Goal: Task Accomplishment & Management: Use online tool/utility

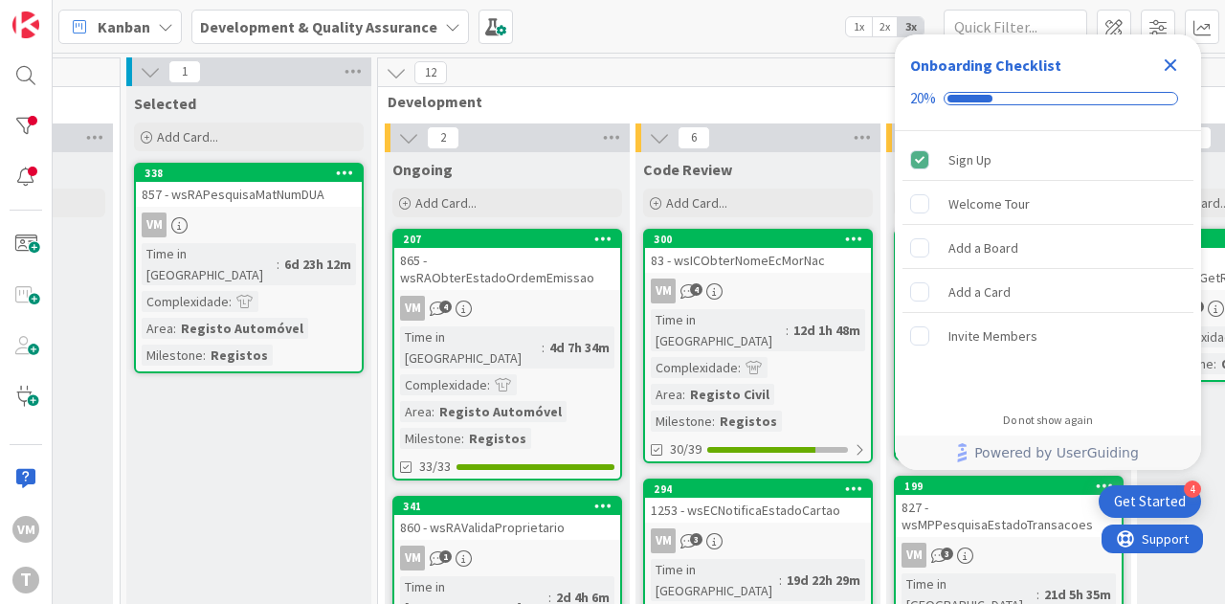
scroll to position [0, 703]
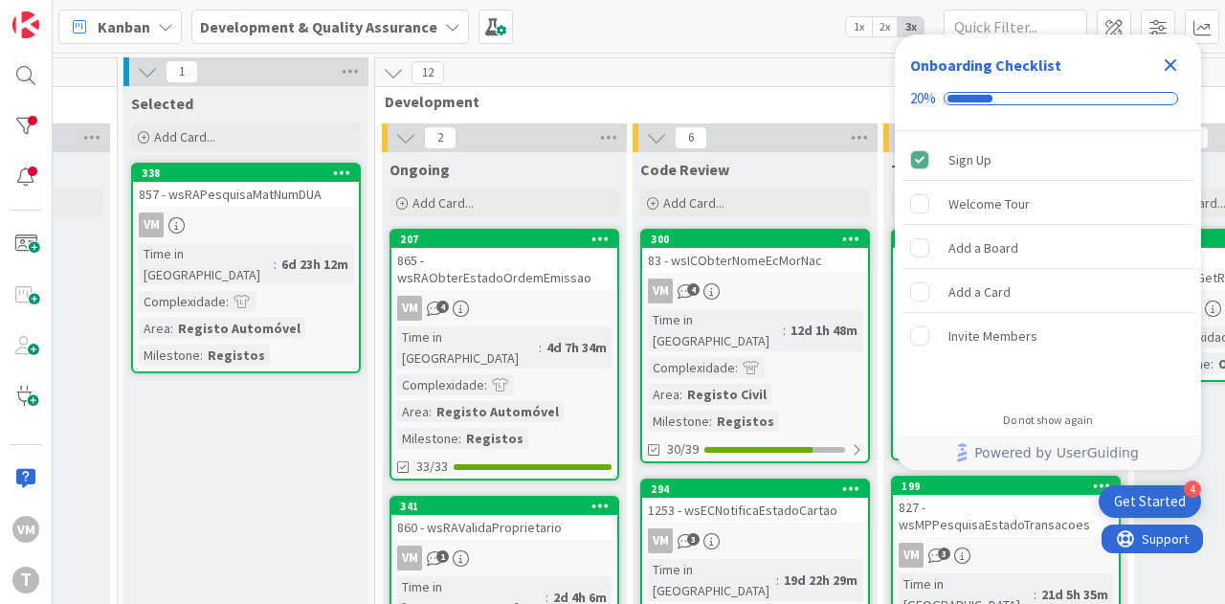
click at [519, 269] on div "865 - wsRAObterEstadoOrdemEmissao" at bounding box center [504, 269] width 226 height 42
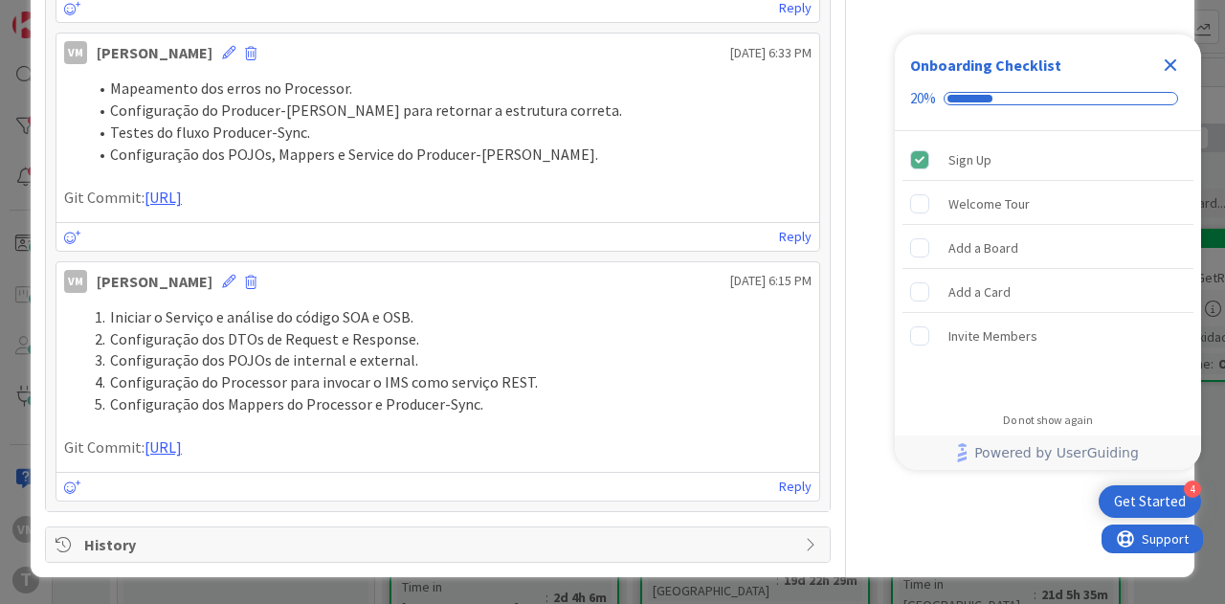
scroll to position [1484, 0]
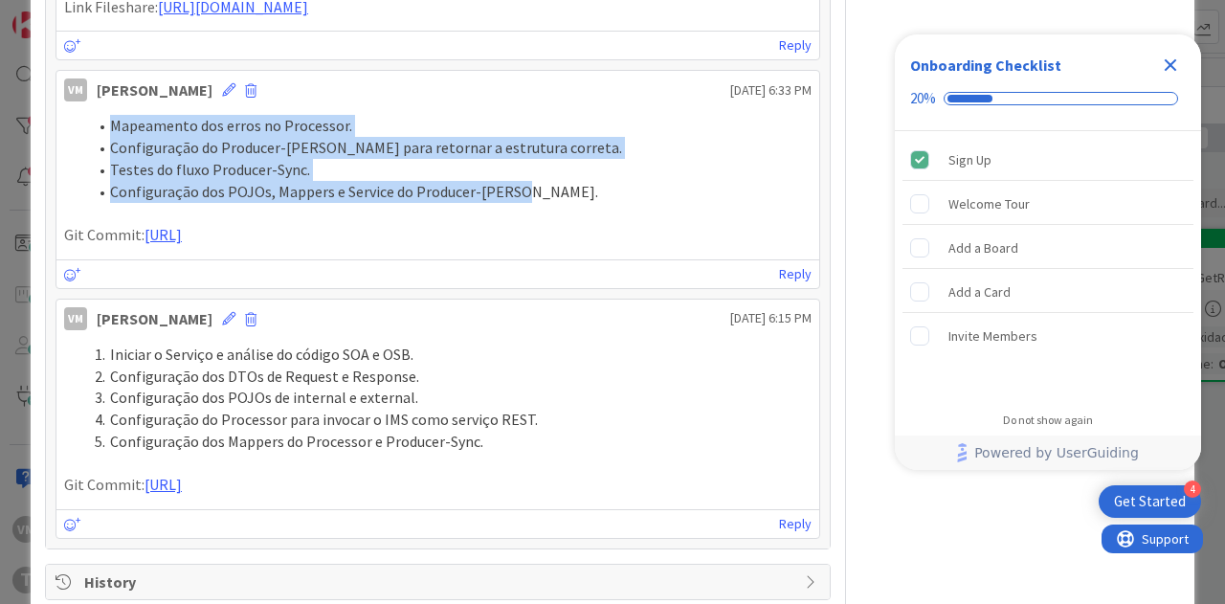
drag, startPoint x: 525, startPoint y: 355, endPoint x: 106, endPoint y: 282, distance: 425.3
click at [106, 202] on ol "Mapeamento dos erros no Processor. Configuração do Producer-[PERSON_NAME] para …" at bounding box center [437, 158] width 747 height 87
copy ol "Mapeamento dos erros no Processor. Configuração do Producer-[PERSON_NAME] para …"
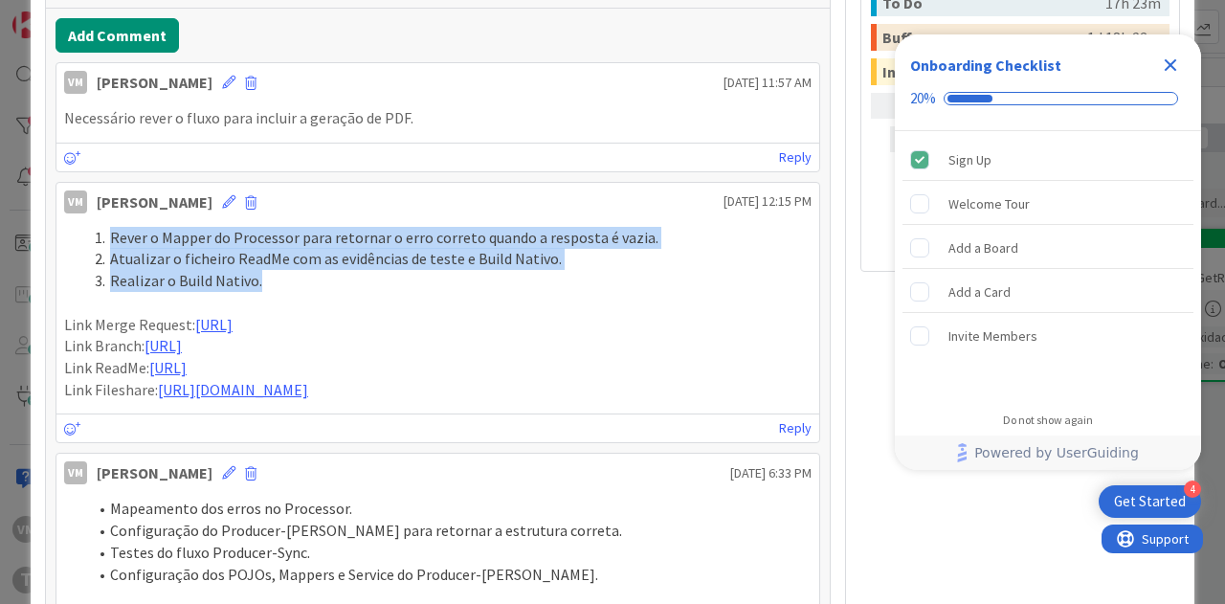
drag, startPoint x: 262, startPoint y: 279, endPoint x: 107, endPoint y: 227, distance: 163.7
click at [107, 227] on ol "Rever o Mapper do Processor para retornar o erro correto quando a resposta é va…" at bounding box center [437, 259] width 747 height 65
copy ol "Rever o Mapper do Processor para retornar o erro correto quando a resposta é va…"
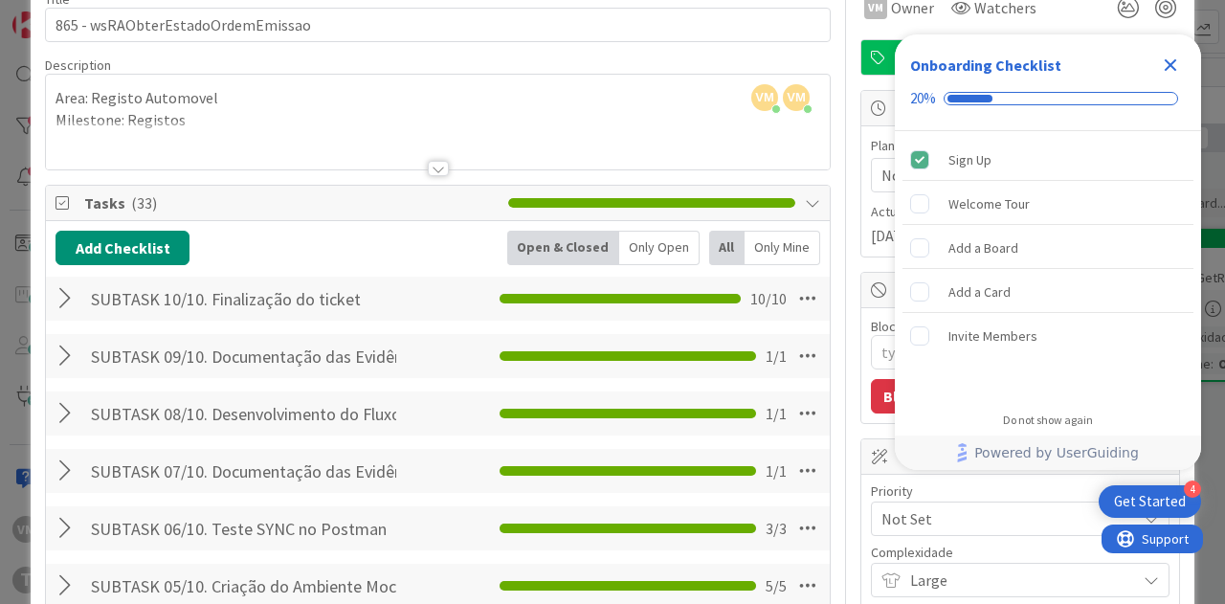
scroll to position [0, 0]
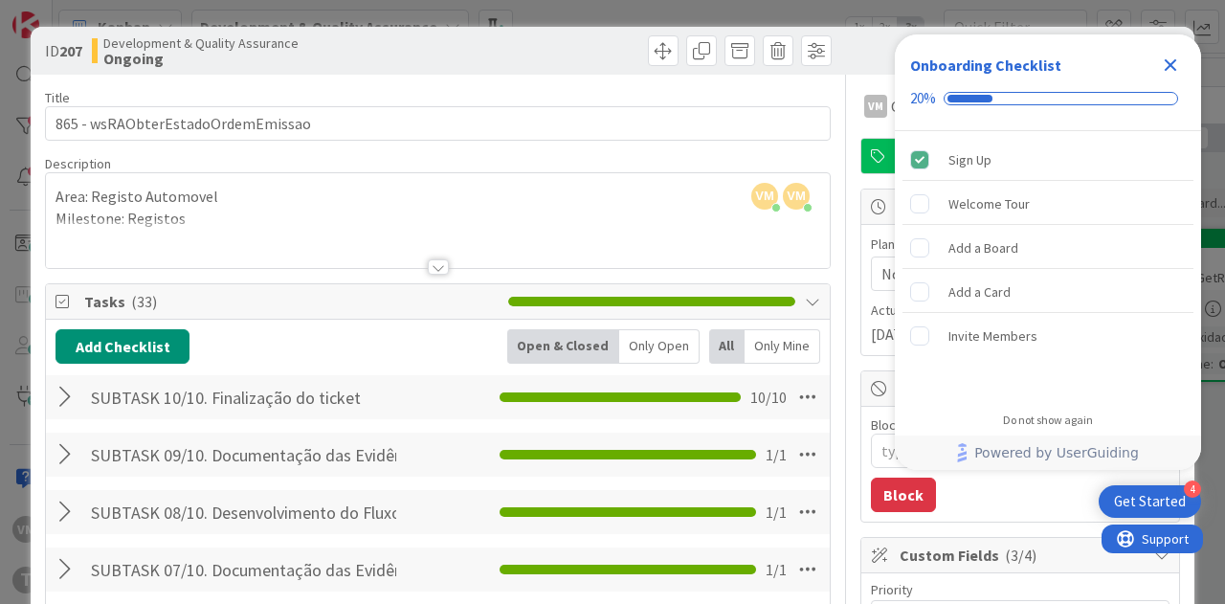
click at [1175, 60] on icon "Close Checklist" at bounding box center [1170, 65] width 12 height 12
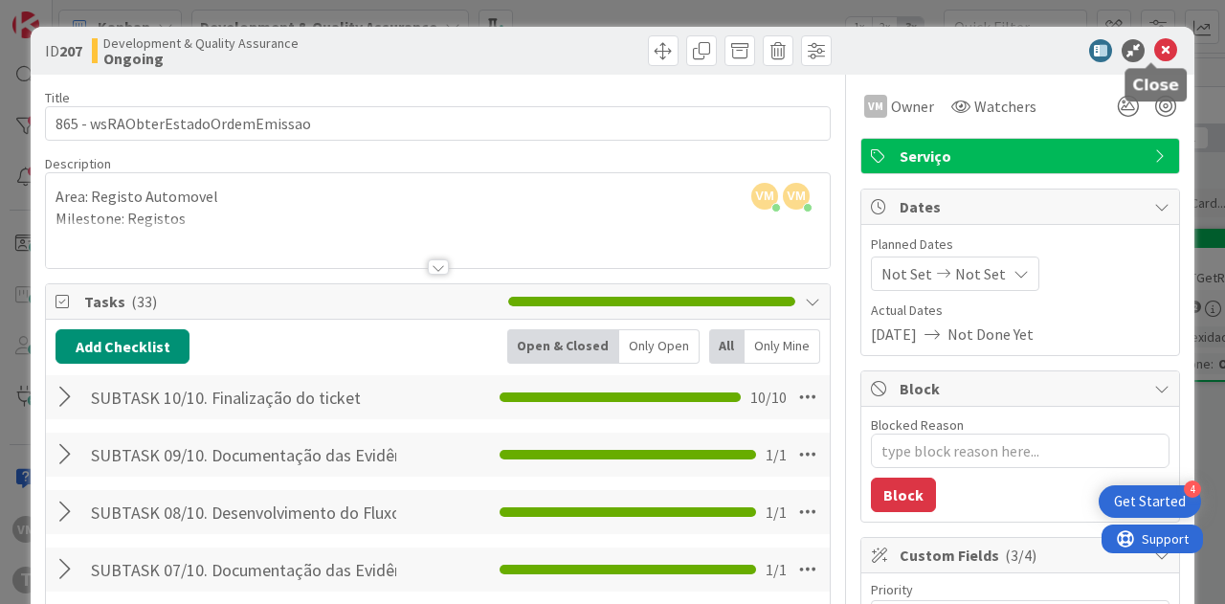
click at [1154, 58] on icon at bounding box center [1165, 50] width 23 height 23
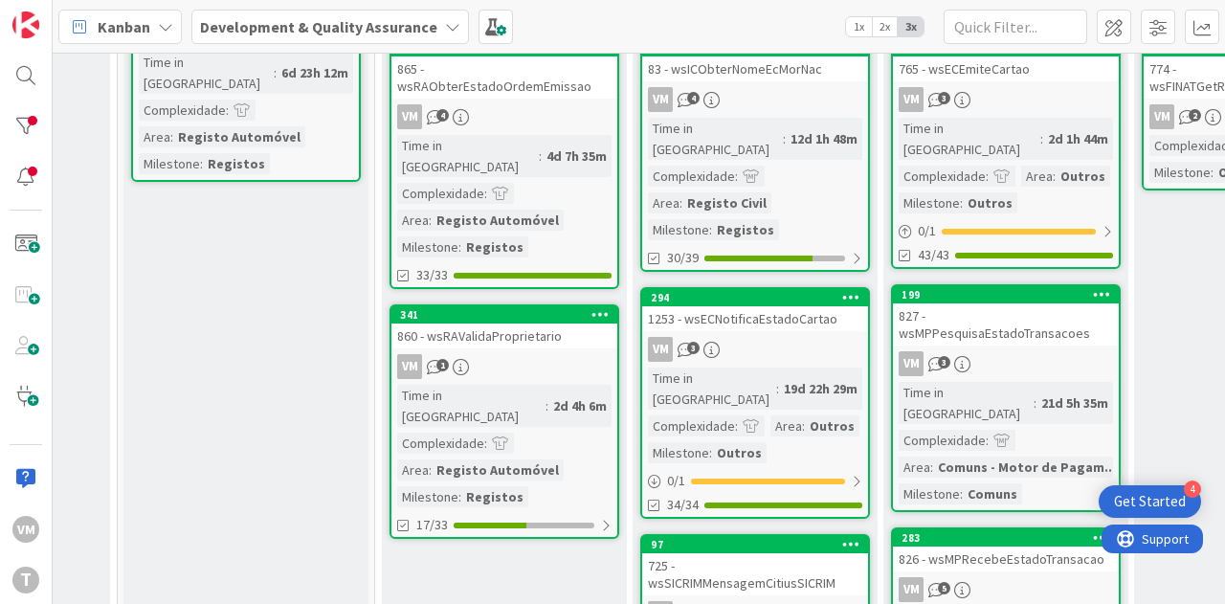
click at [580, 323] on div "860 - wsRAValidaProprietario" at bounding box center [504, 335] width 226 height 25
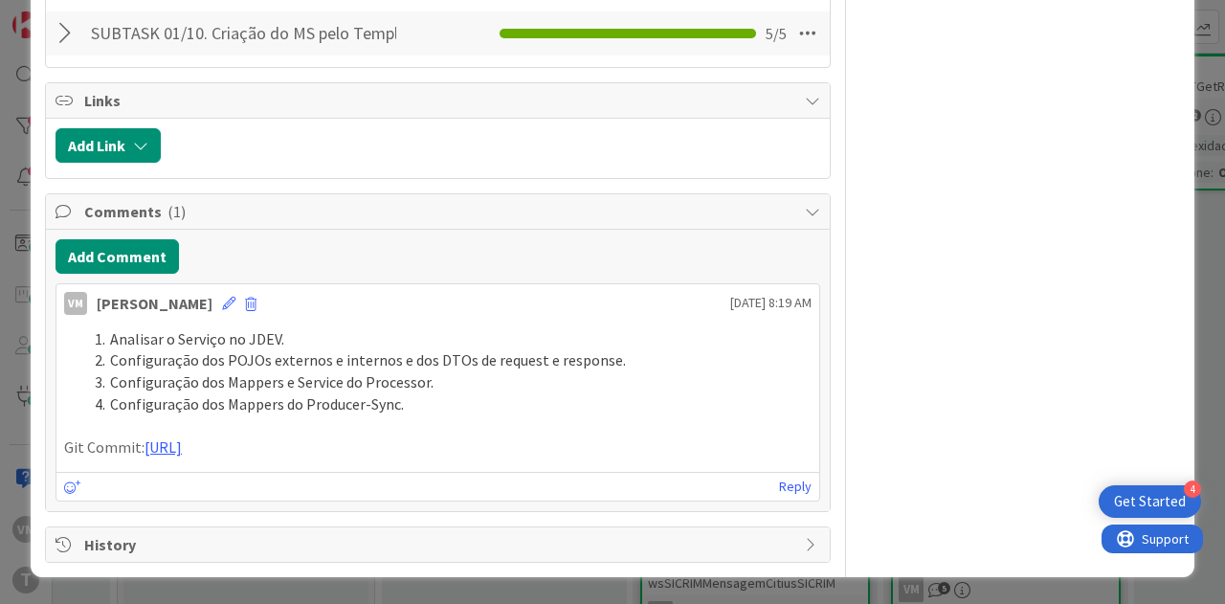
scroll to position [2774, 0]
drag, startPoint x: 293, startPoint y: 301, endPoint x: 109, endPoint y: 308, distance: 183.8
click at [109, 328] on ol "Analisar o Serviço no JDEV. Configuração dos POJOs externos e internos e dos DT…" at bounding box center [437, 371] width 747 height 87
drag, startPoint x: 109, startPoint y: 303, endPoint x: 367, endPoint y: 298, distance: 258.4
click at [367, 328] on li "Analisar o Serviço no JDEV." at bounding box center [449, 339] width 724 height 22
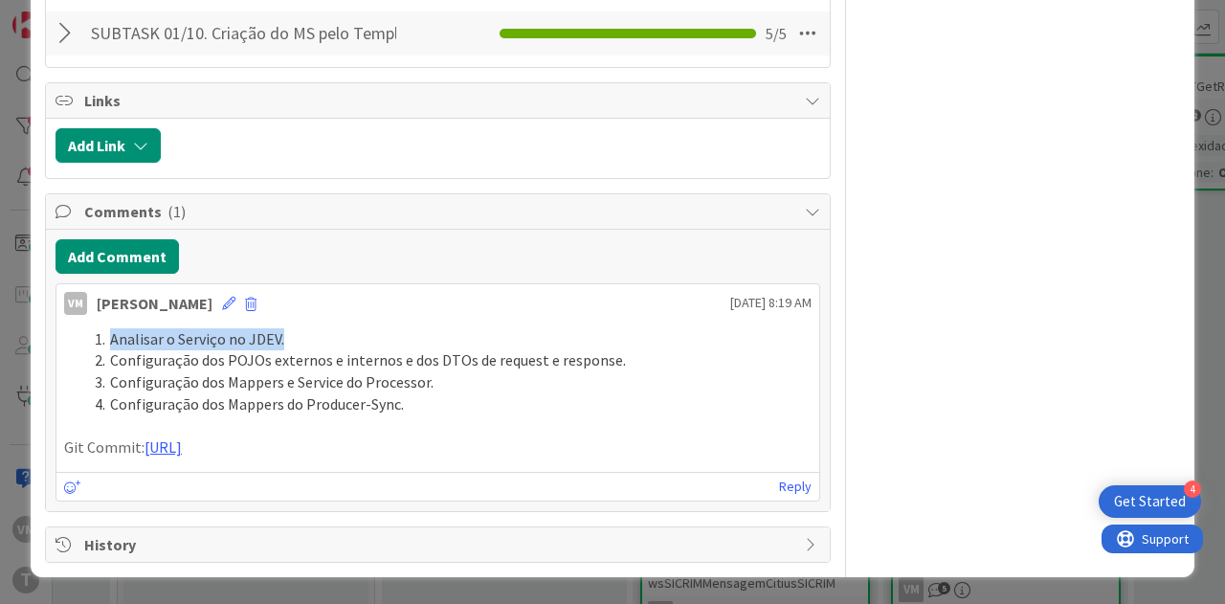
copy li "Analisar o Serviço no JDEV."
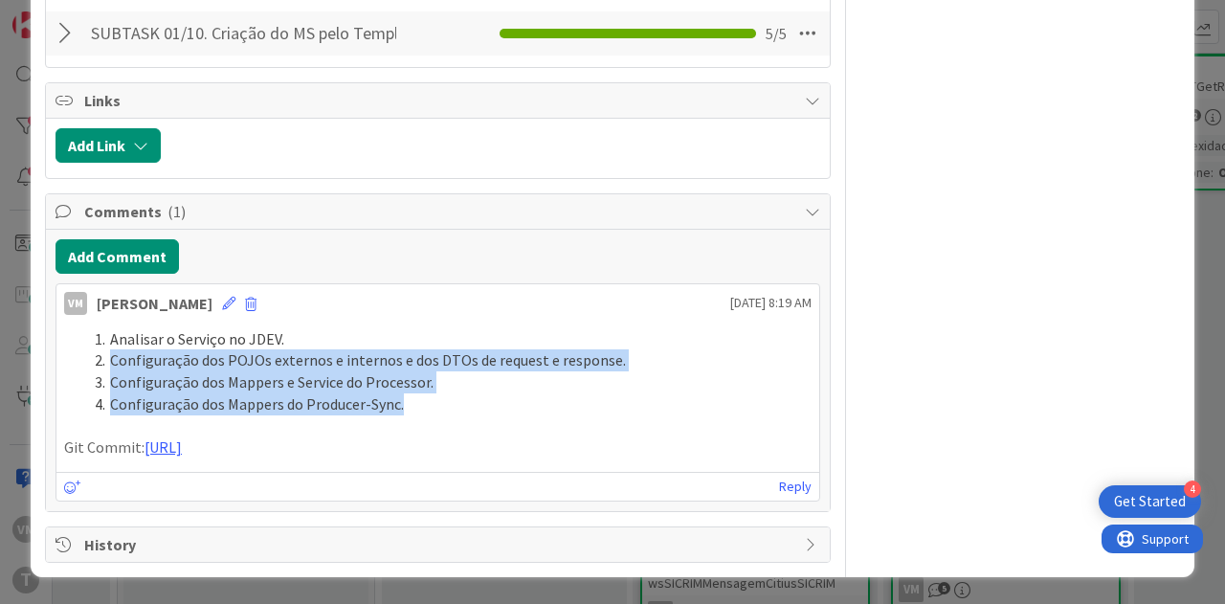
drag, startPoint x: 408, startPoint y: 365, endPoint x: 91, endPoint y: 322, distance: 319.5
click at [91, 328] on ol "Analisar o Serviço no JDEV. Configuração dos POJOs externos e internos e dos DT…" at bounding box center [437, 371] width 747 height 87
copy ol "Configuração dos POJOs externos e internos e dos DTOs de request e response. Co…"
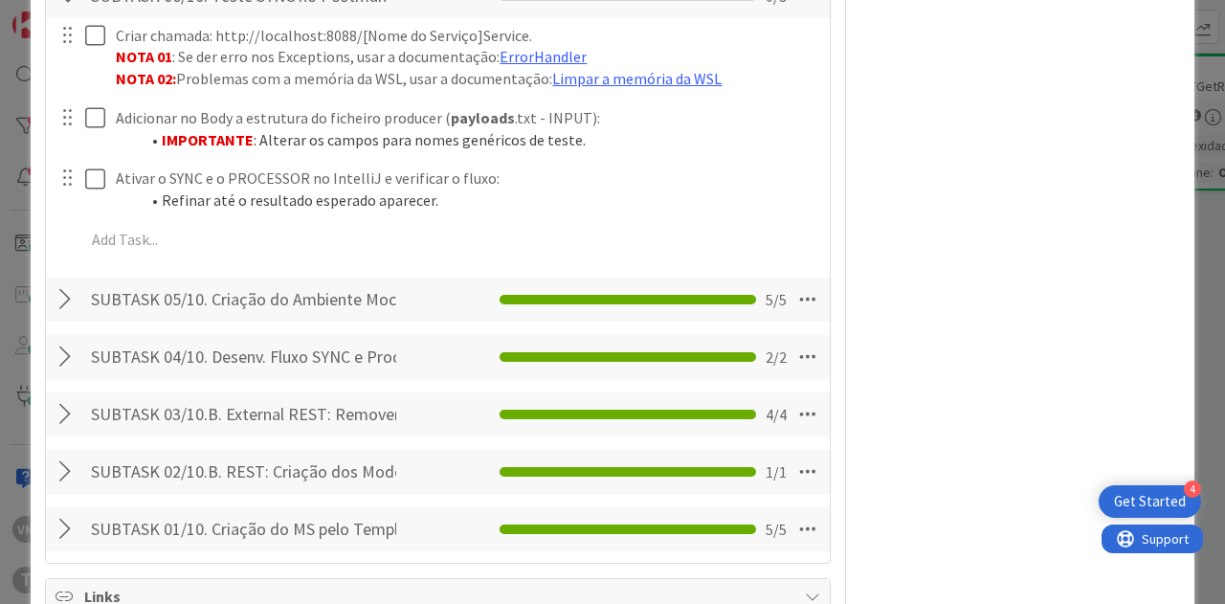
scroll to position [2679, 0]
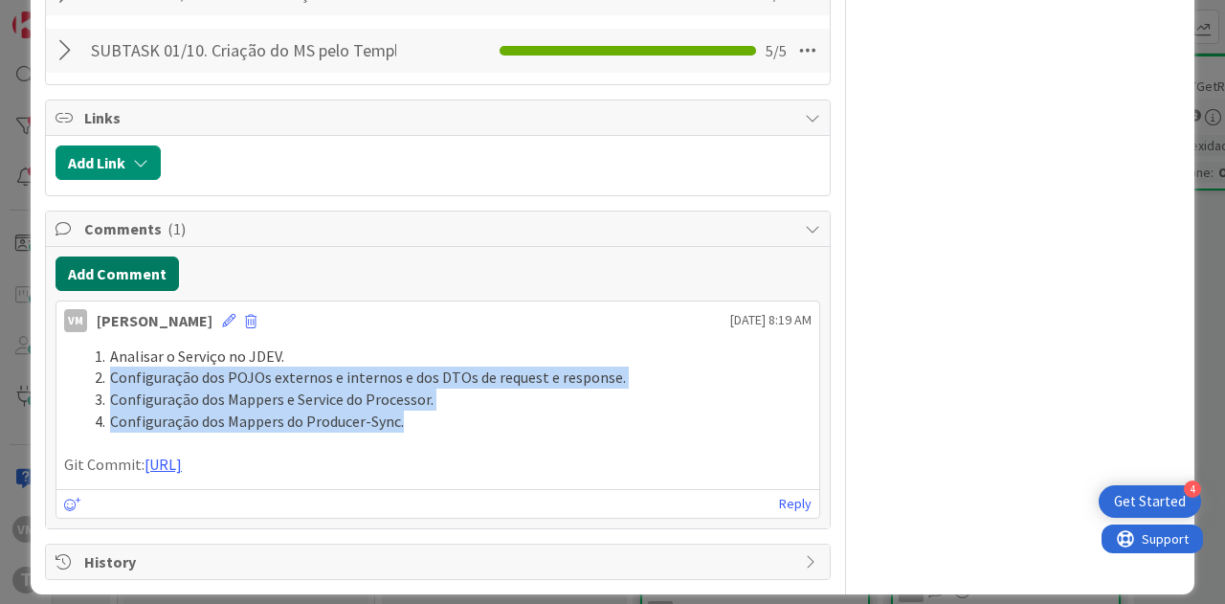
click at [109, 291] on button "Add Comment" at bounding box center [116, 273] width 123 height 34
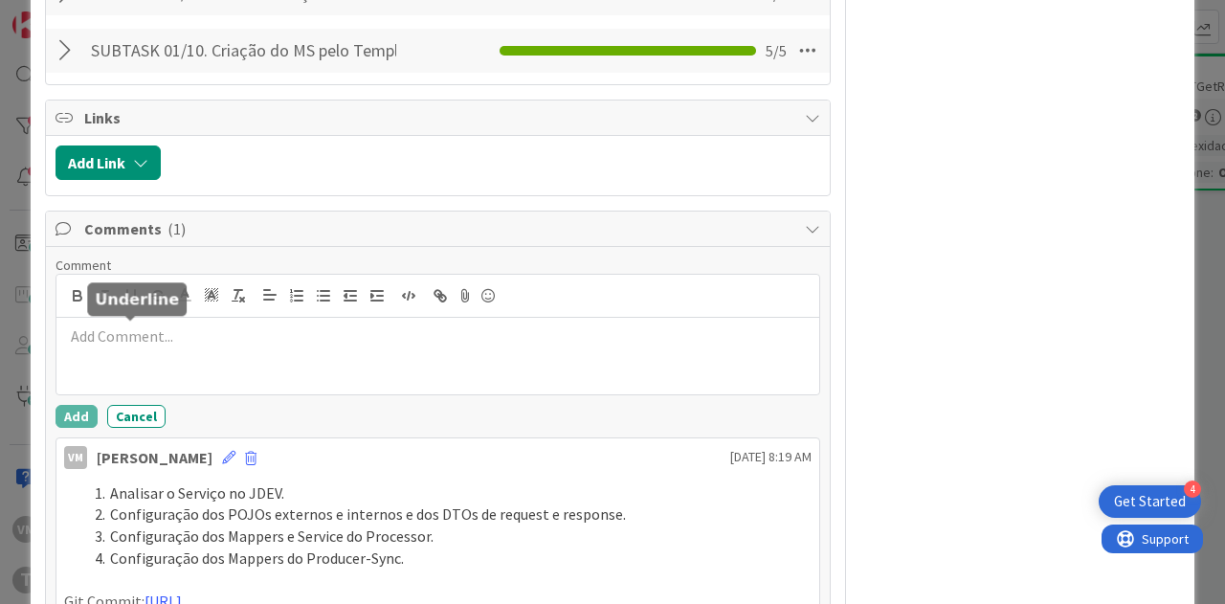
type textarea "x"
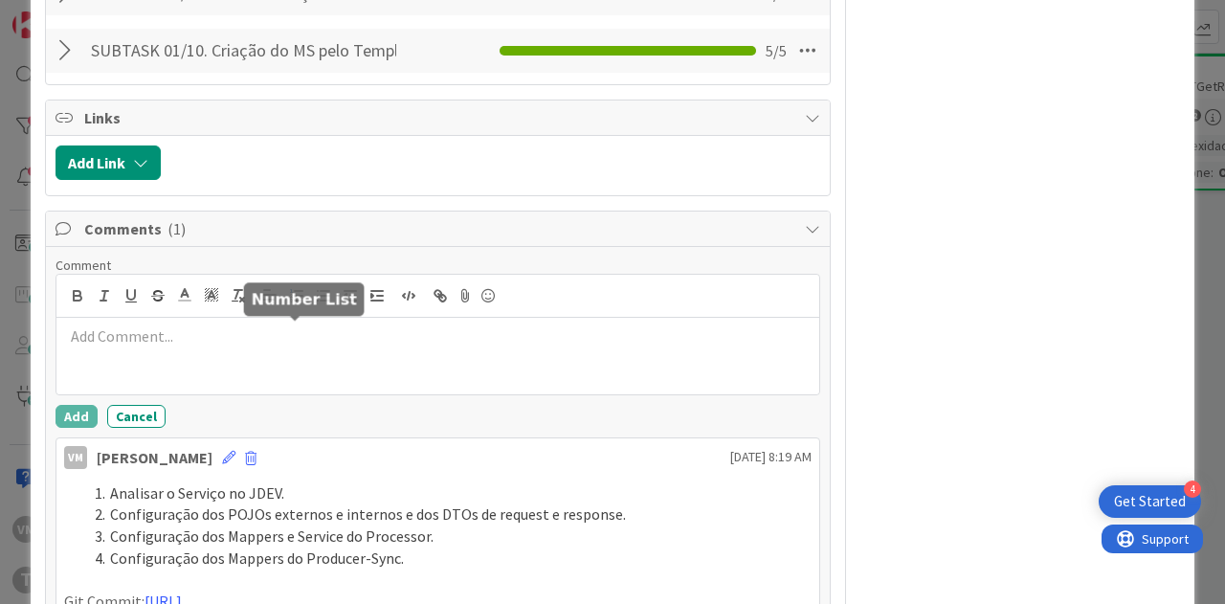
click at [295, 304] on icon "button" at bounding box center [296, 295] width 17 height 17
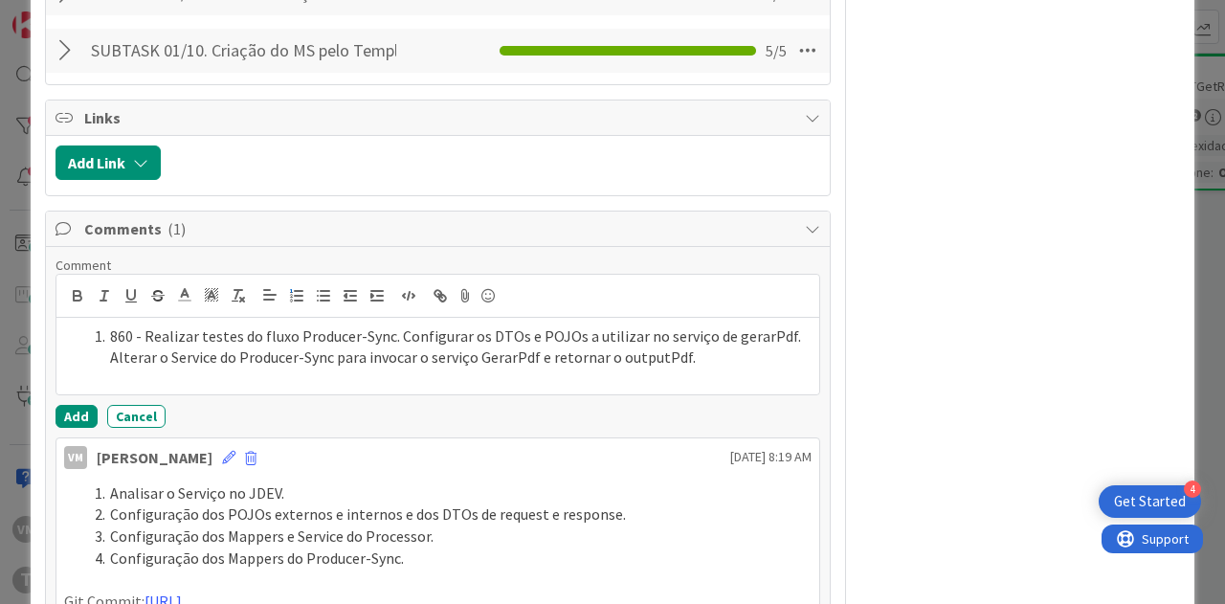
click at [144, 368] on li "860 - Realizar testes do fluxo Producer-Sync. Configurar os DTOs e POJOs a util…" at bounding box center [449, 346] width 724 height 43
click at [356, 368] on li "Realizar testes do fluxo Producer-Sync. Configurar os DTOs e POJOs a utilizar n…" at bounding box center [449, 346] width 724 height 43
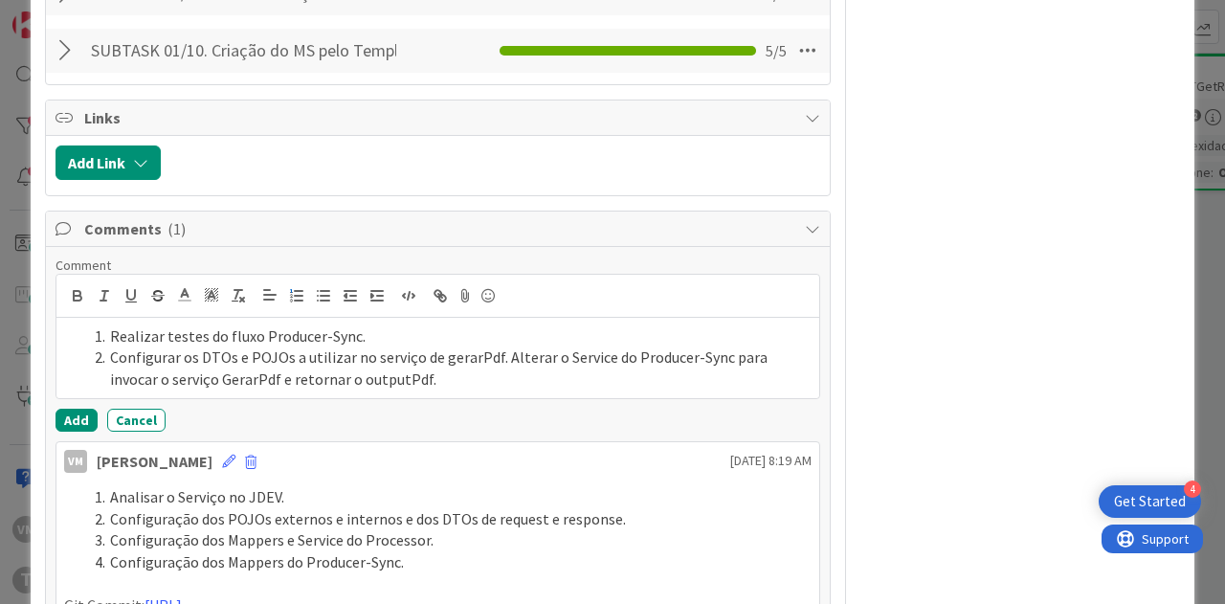
click at [497, 389] on li "Configurar os DTOs e POJOs a utilizar no serviço de gerarPdf. Alterar o Service…" at bounding box center [449, 367] width 724 height 43
click at [731, 390] on li "Alterar o Service do Producer-Sync para invocar o serviço GerarPdf e retornar o…" at bounding box center [449, 379] width 724 height 22
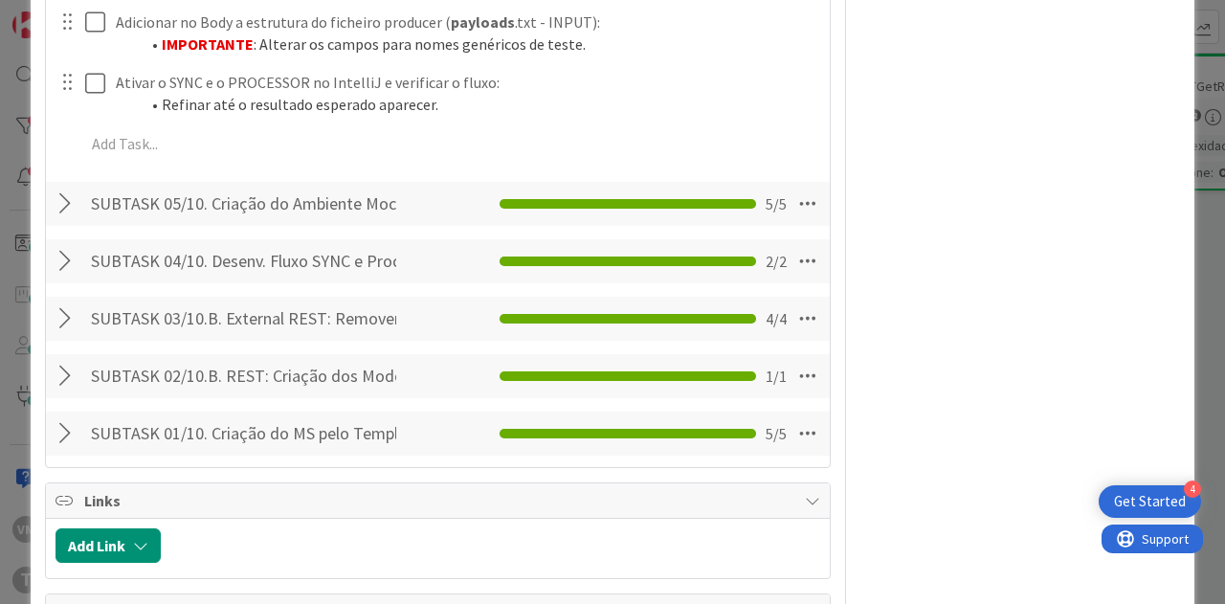
scroll to position [2009, 0]
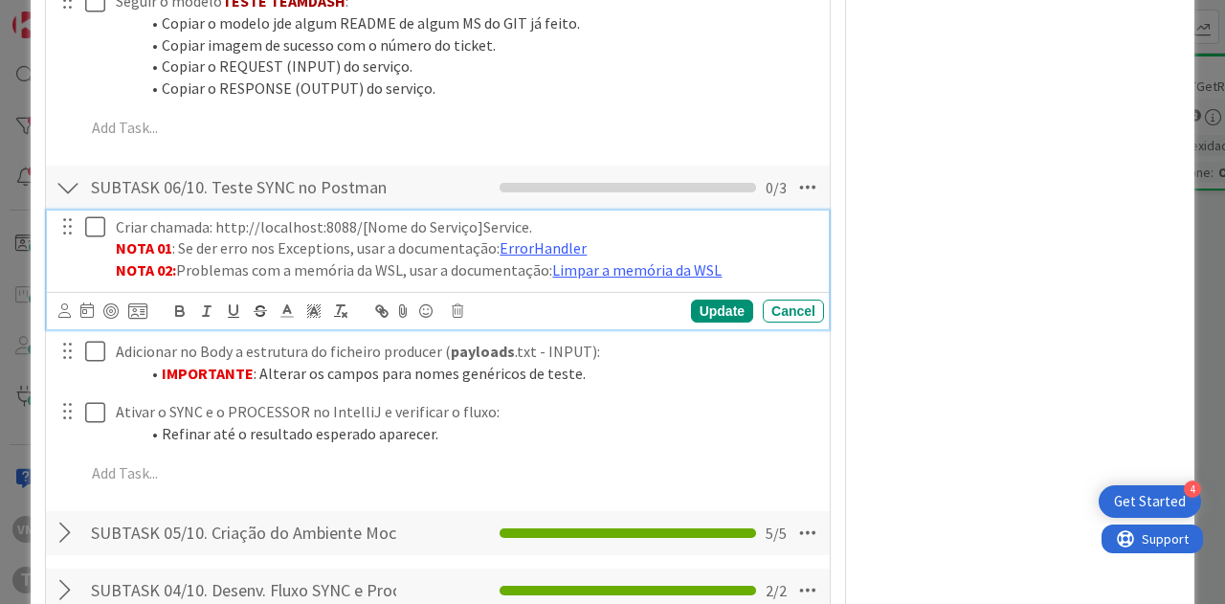
click at [99, 238] on icon at bounding box center [99, 226] width 29 height 23
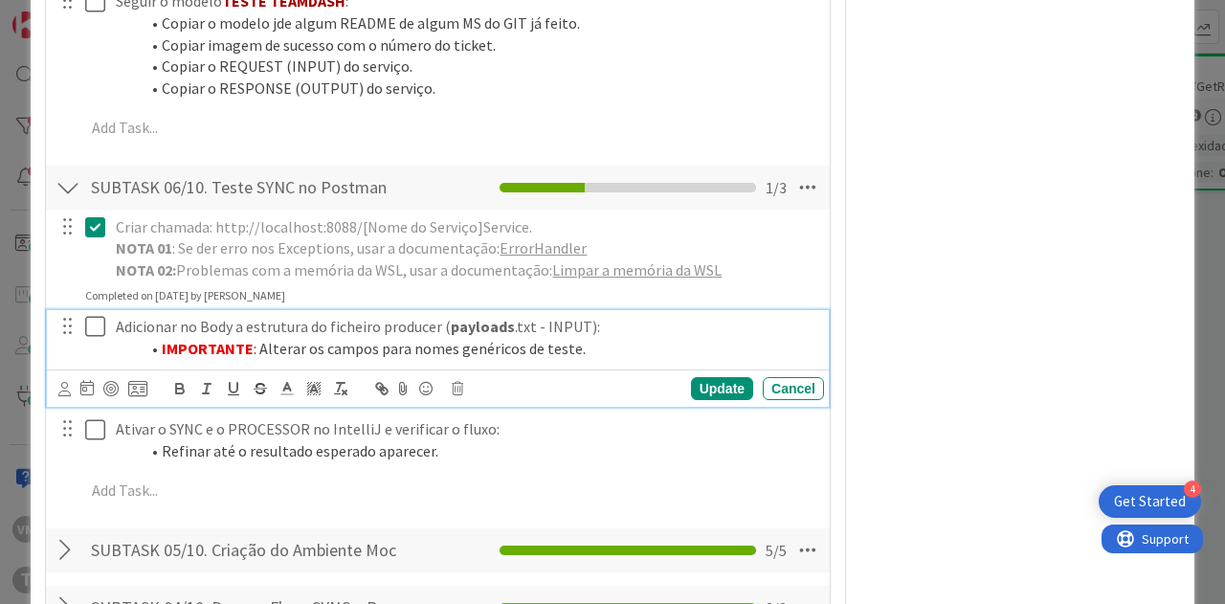
click at [95, 338] on icon at bounding box center [99, 326] width 29 height 23
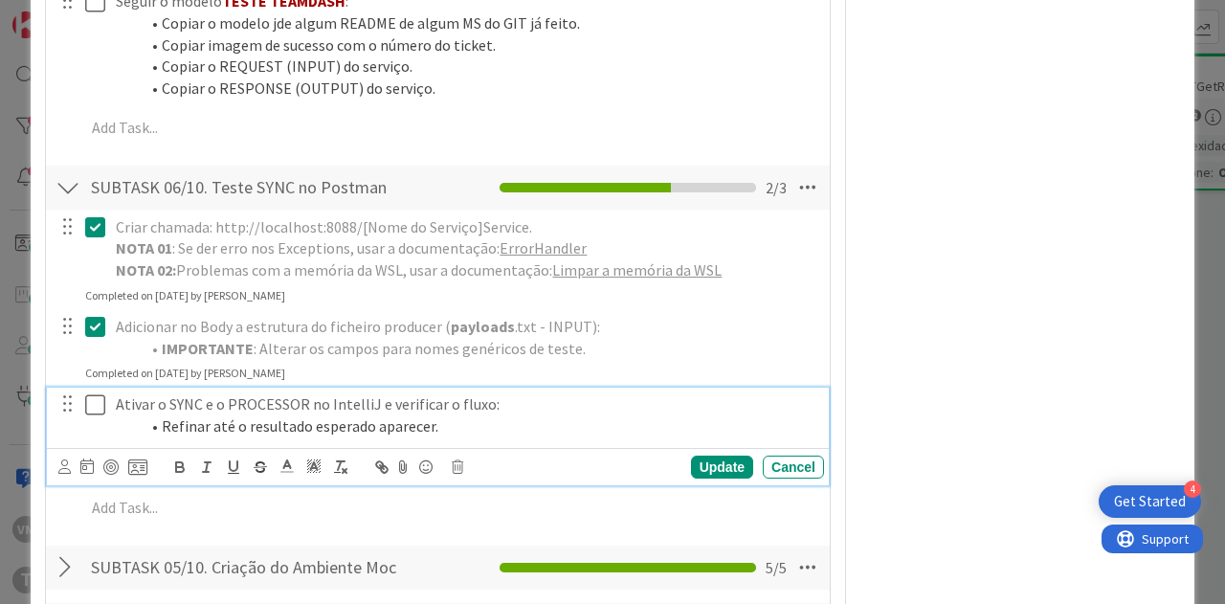
click at [93, 416] on icon at bounding box center [99, 404] width 29 height 23
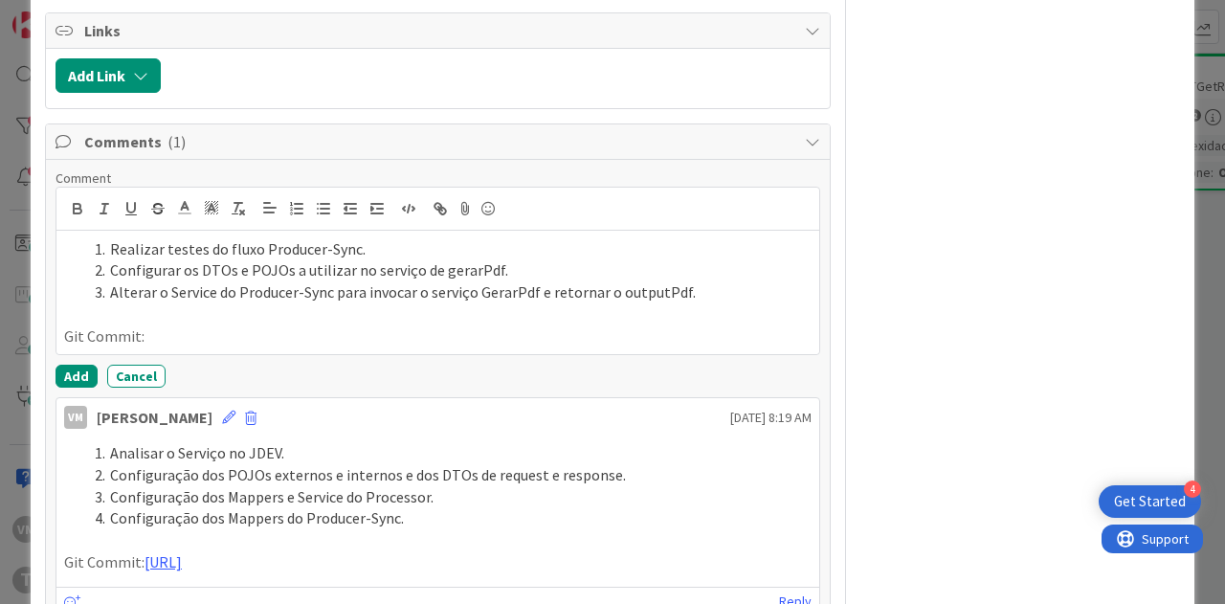
scroll to position [2583, 0]
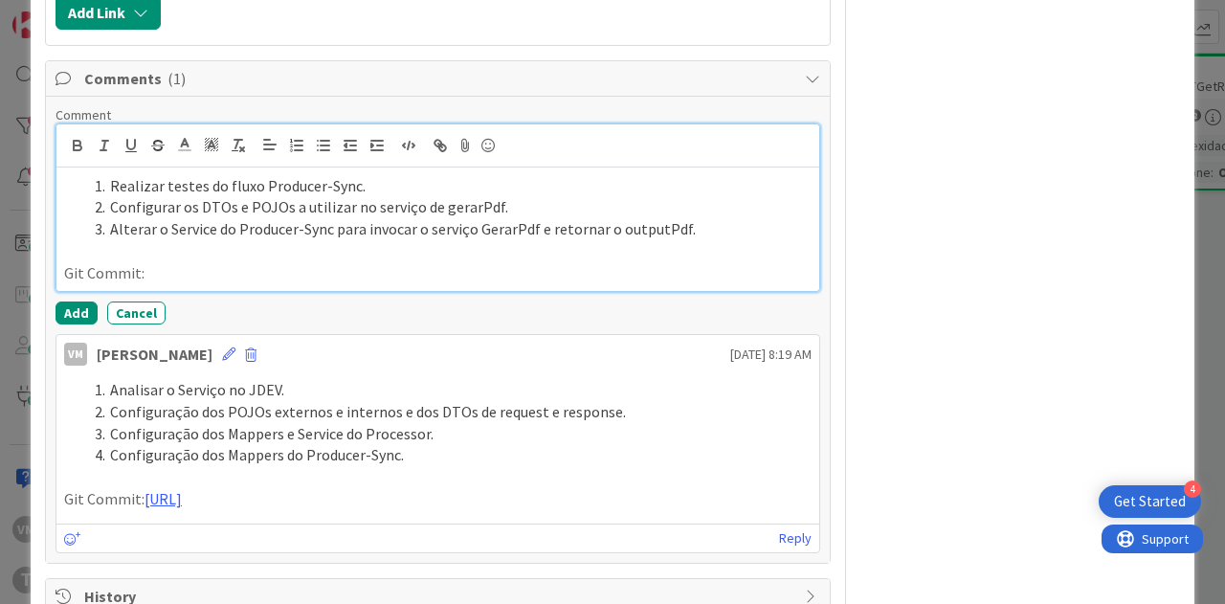
click at [159, 284] on p "Git Commit:" at bounding box center [437, 273] width 747 height 22
click at [271, 284] on p "Git Commit:" at bounding box center [437, 273] width 747 height 22
click at [285, 284] on p "Git Commit:" at bounding box center [437, 273] width 747 height 22
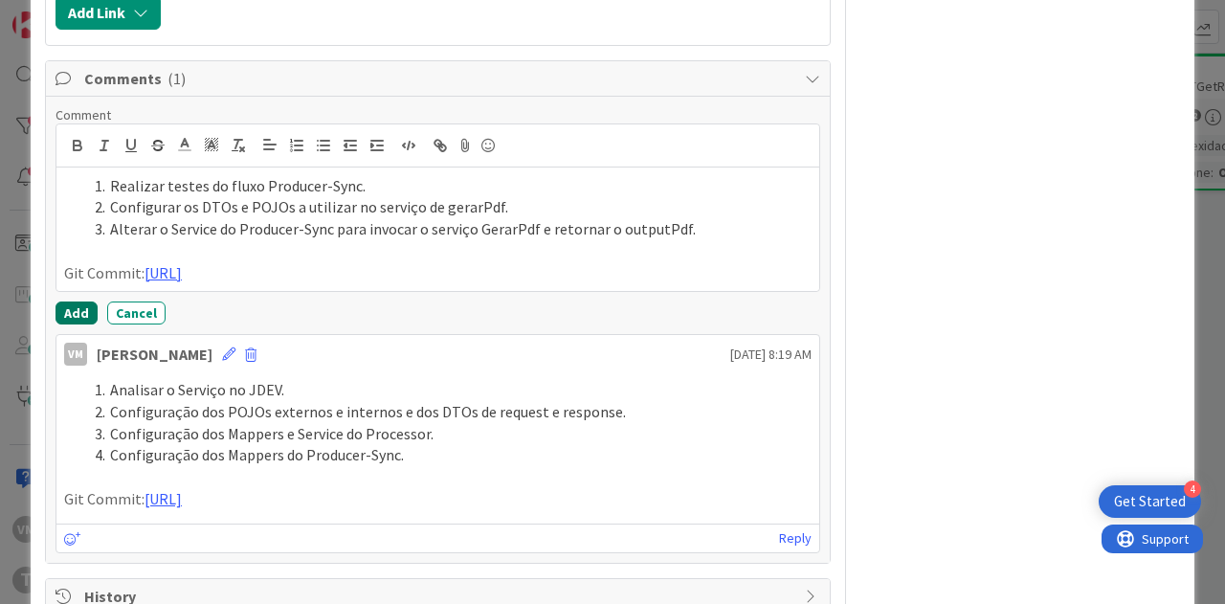
click at [80, 324] on button "Add" at bounding box center [76, 312] width 42 height 23
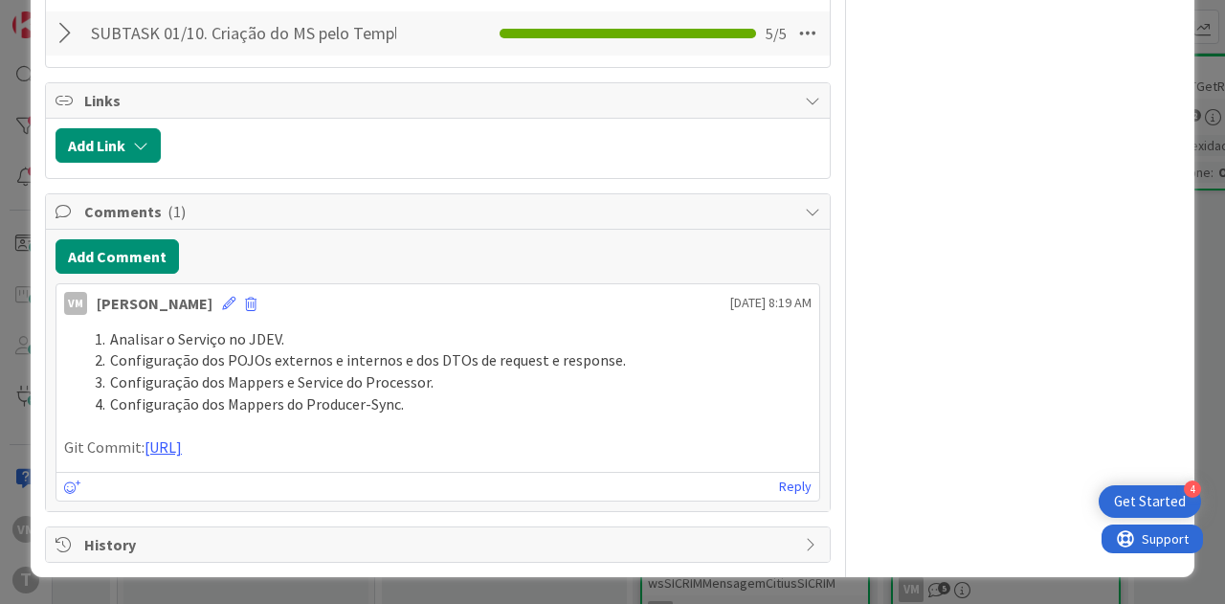
type textarea "x"
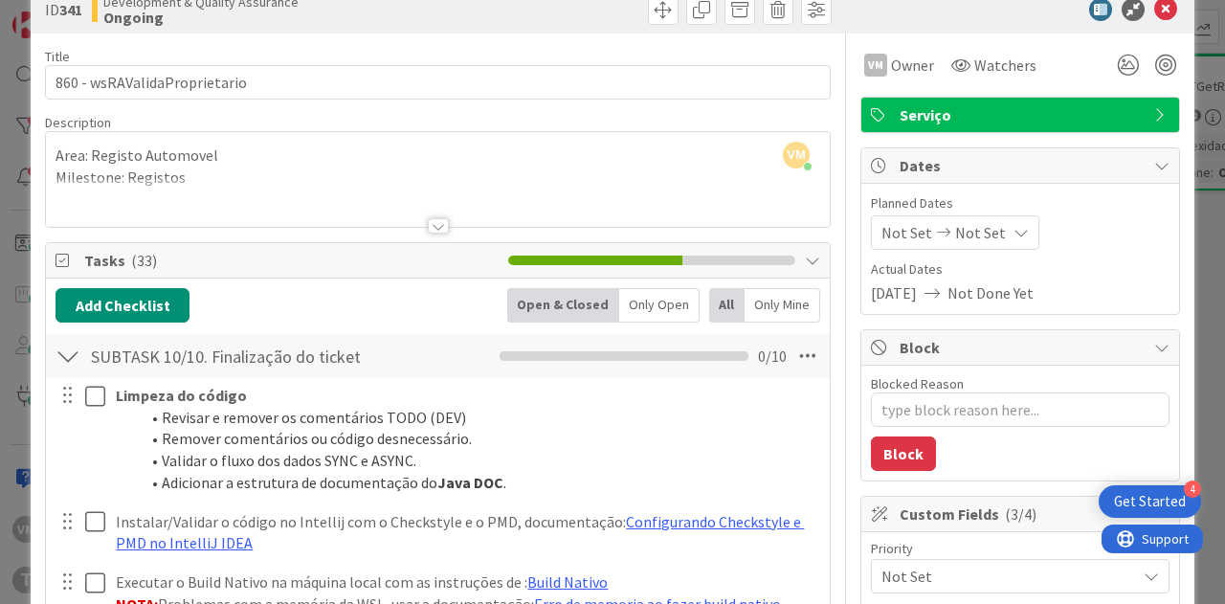
scroll to position [0, 0]
